Goal: Task Accomplishment & Management: Manage account settings

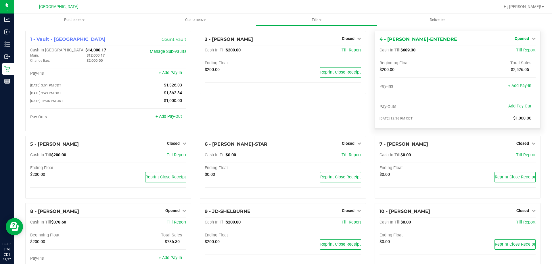
click at [517, 40] on span "Opened" at bounding box center [522, 38] width 14 height 5
click at [515, 50] on link "Close Till" at bounding box center [523, 50] width 16 height 5
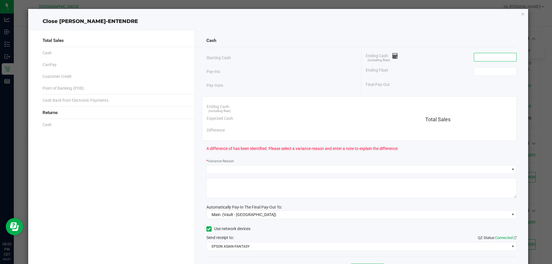
click at [493, 53] on input at bounding box center [495, 57] width 42 height 8
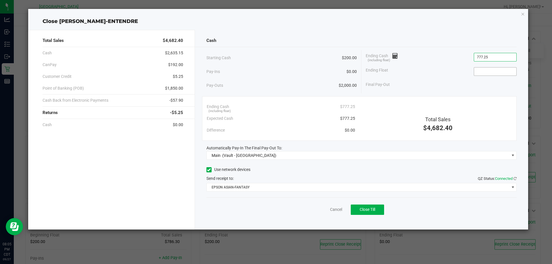
type input "$777.25"
click at [490, 74] on input at bounding box center [495, 72] width 42 height 8
type input "$200.00"
click at [489, 86] on div "Final Pay-Out $577.25" at bounding box center [441, 85] width 151 height 12
click at [358, 213] on button "Close Till" at bounding box center [367, 210] width 33 height 10
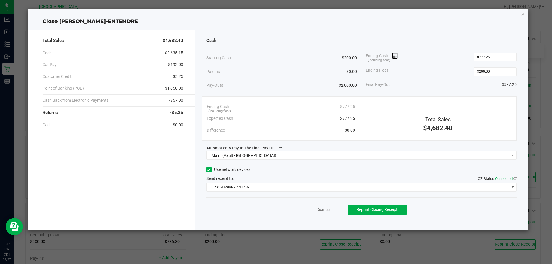
click at [323, 209] on link "Dismiss" at bounding box center [323, 210] width 14 height 6
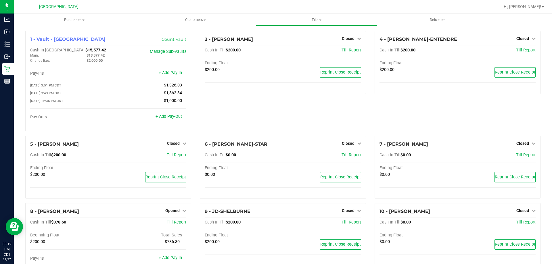
click at [238, 124] on div "2 - [PERSON_NAME] Closed Open Till Cash In Till $200.00 Till Report Ending Floa…" at bounding box center [282, 83] width 174 height 105
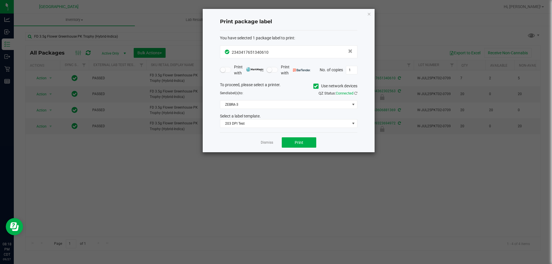
click at [267, 139] on div "Dismiss Print" at bounding box center [288, 143] width 137 height 20
click at [267, 144] on link "Dismiss" at bounding box center [267, 142] width 12 height 5
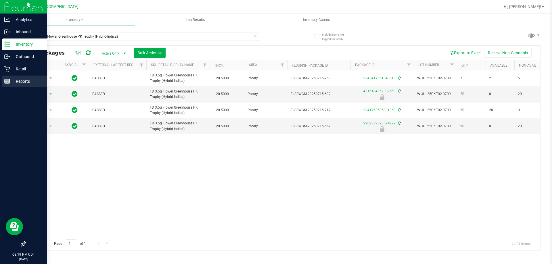
click at [29, 85] on p "Reports" at bounding box center [27, 81] width 34 height 7
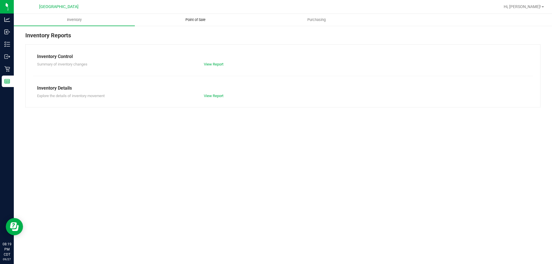
click at [190, 19] on span "Point of Sale" at bounding box center [196, 19] width 36 height 5
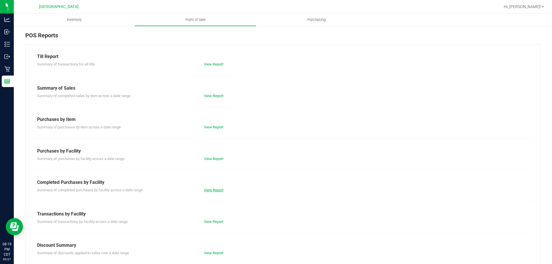
click at [211, 189] on link "View Report" at bounding box center [214, 190] width 20 height 4
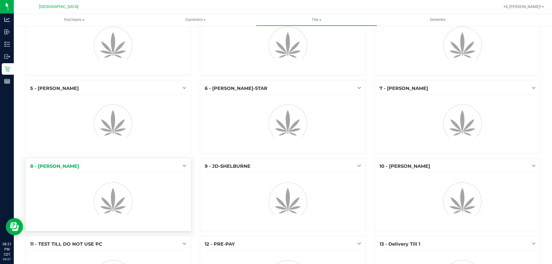
scroll to position [57, 0]
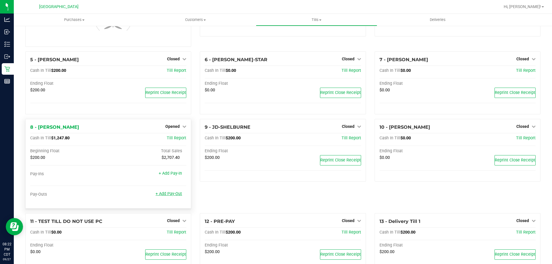
click at [176, 194] on link "+ Add Pay-Out" at bounding box center [169, 193] width 26 height 5
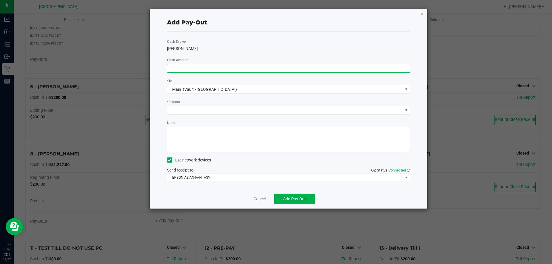
click at [220, 69] on input at bounding box center [288, 68] width 243 height 8
type input "2"
type input "$1,000.00"
click at [216, 111] on span at bounding box center [284, 110] width 235 height 8
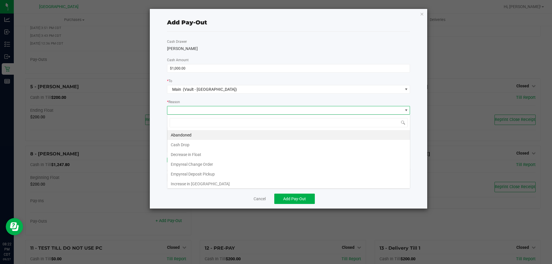
scroll to position [9, 243]
click at [201, 147] on li "Cash Drop" at bounding box center [288, 145] width 243 height 10
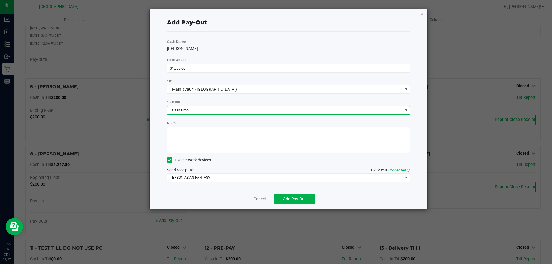
click at [201, 139] on textarea "Notes" at bounding box center [288, 140] width 243 height 26
type textarea "-KA"
click at [287, 197] on span "Add Pay-Out" at bounding box center [294, 199] width 23 height 5
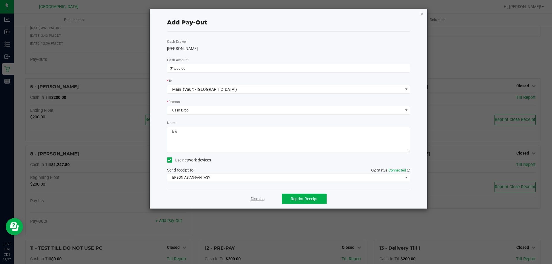
click at [260, 199] on link "Dismiss" at bounding box center [258, 199] width 14 height 6
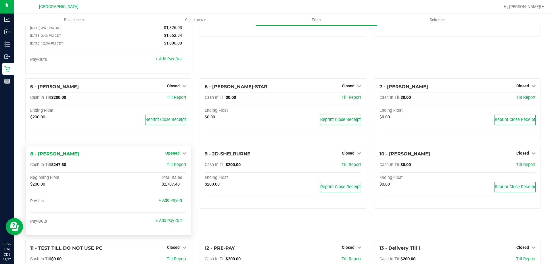
click at [165, 156] on span "Opened" at bounding box center [172, 153] width 14 height 5
click at [166, 166] on link "Close Till" at bounding box center [174, 165] width 16 height 5
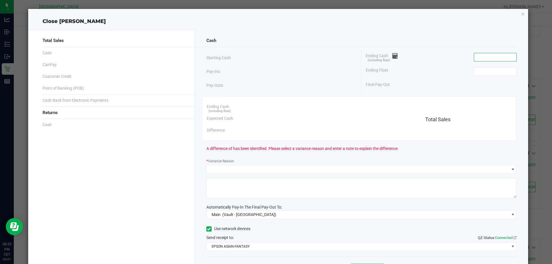
click at [480, 58] on input at bounding box center [495, 57] width 42 height 8
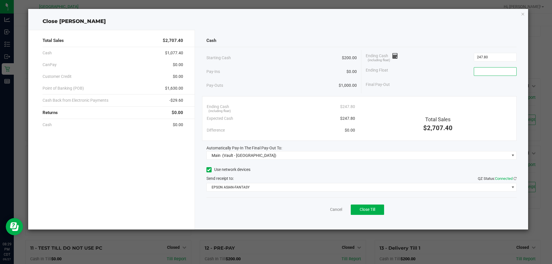
type input "$247.80"
click at [484, 70] on input at bounding box center [495, 72] width 42 height 8
type input "$200.00"
click at [369, 212] on button "Close Till" at bounding box center [367, 210] width 33 height 10
click at [326, 208] on link "Dismiss" at bounding box center [323, 210] width 14 height 6
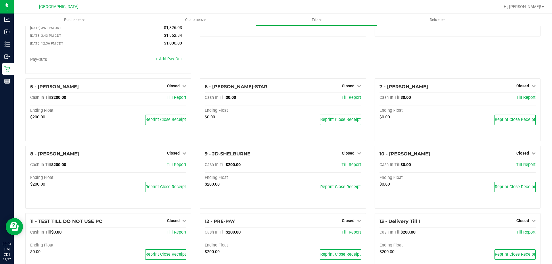
click at [275, 59] on div "2 - [PERSON_NAME] Closed Open Till Cash In Till $200.00 Till Report Ending Floa…" at bounding box center [282, 26] width 174 height 105
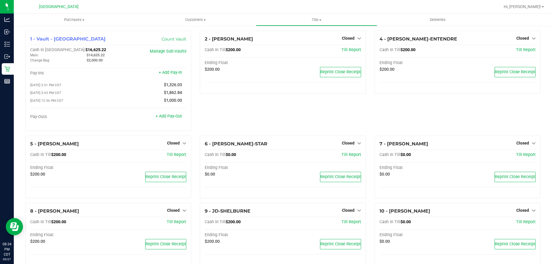
scroll to position [0, 0]
click at [314, 17] on uib-tab-heading "Tills Manage tills Reconcile e-payments" at bounding box center [316, 19] width 120 height 11
click at [306, 42] on span "Reconcile e-payments" at bounding box center [284, 41] width 57 height 5
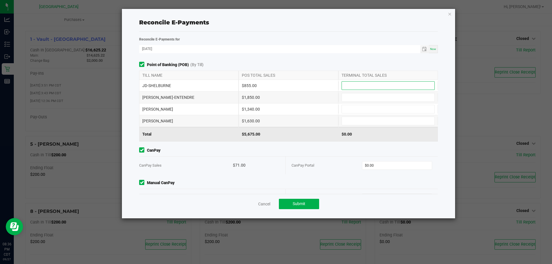
click at [375, 86] on input at bounding box center [388, 86] width 93 height 8
type input "$855.00"
click at [379, 96] on input at bounding box center [388, 97] width 93 height 8
type input "$1,850.00"
click at [376, 109] on input at bounding box center [388, 109] width 93 height 8
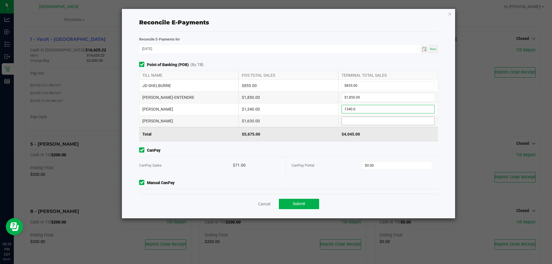
type input "$1,340.00"
click at [358, 121] on input at bounding box center [388, 121] width 93 height 8
type input "$1,630.00"
click at [339, 154] on div "CanPay CanPay Sales $71.00 CanPay Portal $0.00" at bounding box center [288, 160] width 307 height 27
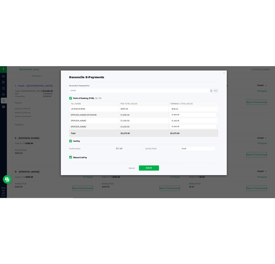
scroll to position [18, 0]
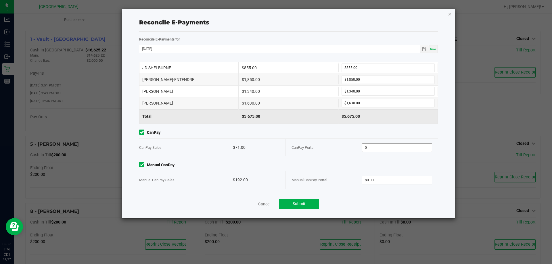
click at [391, 146] on input "0" at bounding box center [397, 148] width 70 height 8
type input "$71.00"
click at [377, 134] on span "CanPay" at bounding box center [288, 133] width 299 height 6
click at [381, 181] on input "0" at bounding box center [397, 180] width 70 height 8
type input "$192.00"
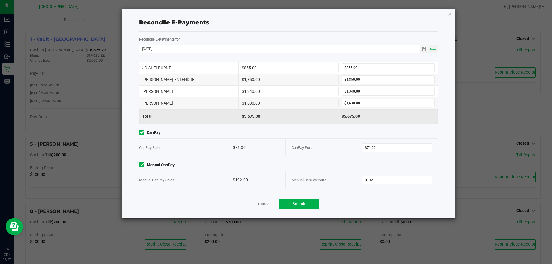
click at [367, 162] on span "Manual CanPay" at bounding box center [288, 165] width 299 height 6
click at [289, 202] on button "Submit" at bounding box center [299, 204] width 40 height 10
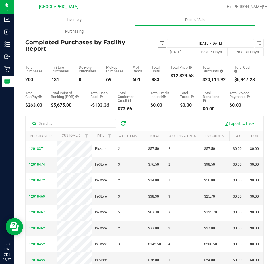
click at [161, 45] on span "select" at bounding box center [162, 43] width 5 height 5
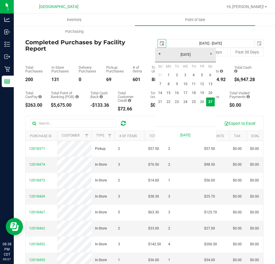
scroll to position [0, 14]
click at [168, 105] on link "22" at bounding box center [169, 101] width 8 height 9
type input "2025-09-22"
type input "Sep 22, 2025 - Sep 27, 2025"
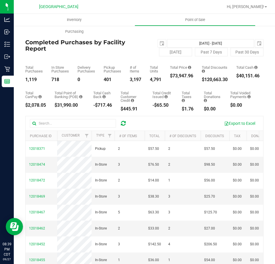
click at [156, 49] on div "Today Past 7 Days Past 30 Days" at bounding box center [204, 52] width 128 height 9
click at [160, 43] on span "select" at bounding box center [162, 43] width 5 height 5
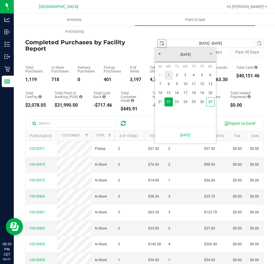
click at [171, 74] on link "1" at bounding box center [169, 75] width 8 height 9
type input "2025-09-01"
type input "Sep 1, 2025 - Sep 27, 2025"
